Goal: Task Accomplishment & Management: Complete application form

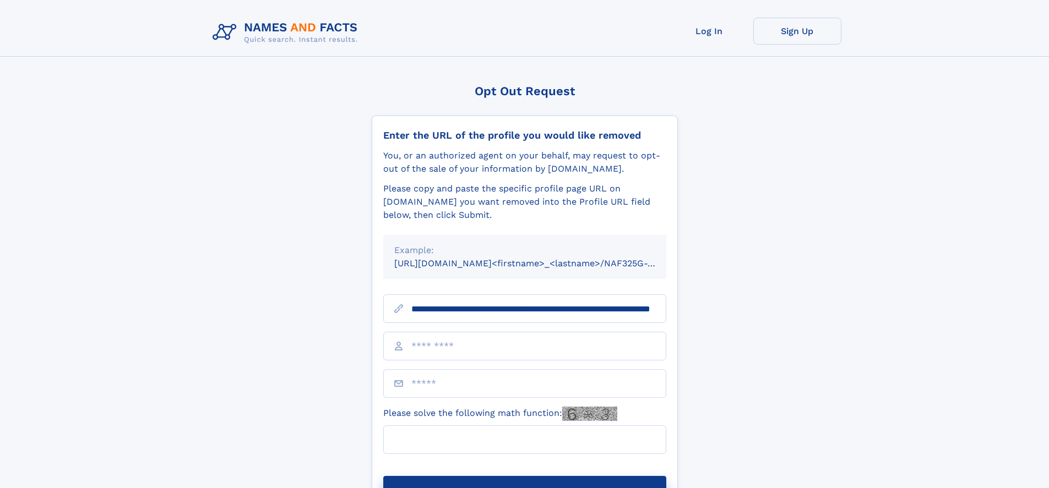
type input "**********"
type input "**"
click at [524, 476] on button "Submit Opt Out Request" at bounding box center [524, 493] width 283 height 35
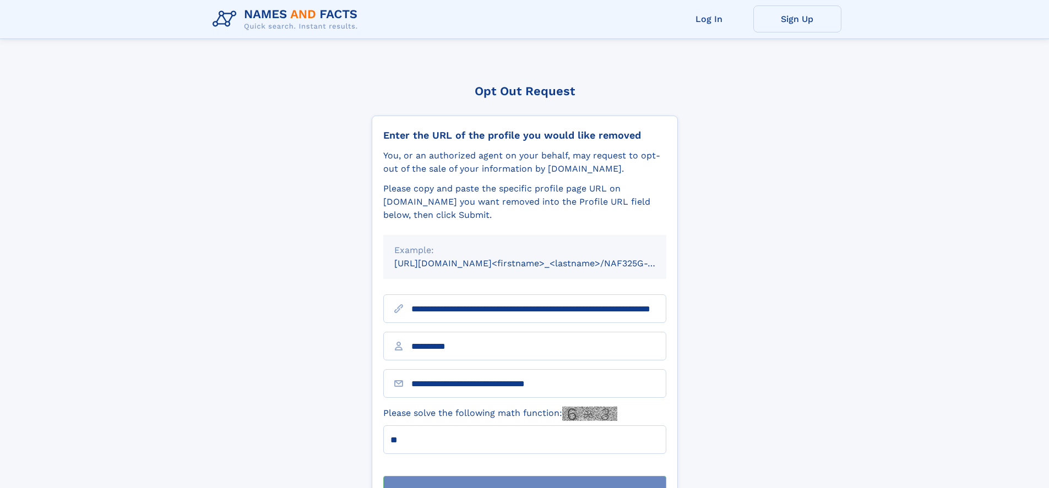
scroll to position [35, 0]
